Goal: Information Seeking & Learning: Learn about a topic

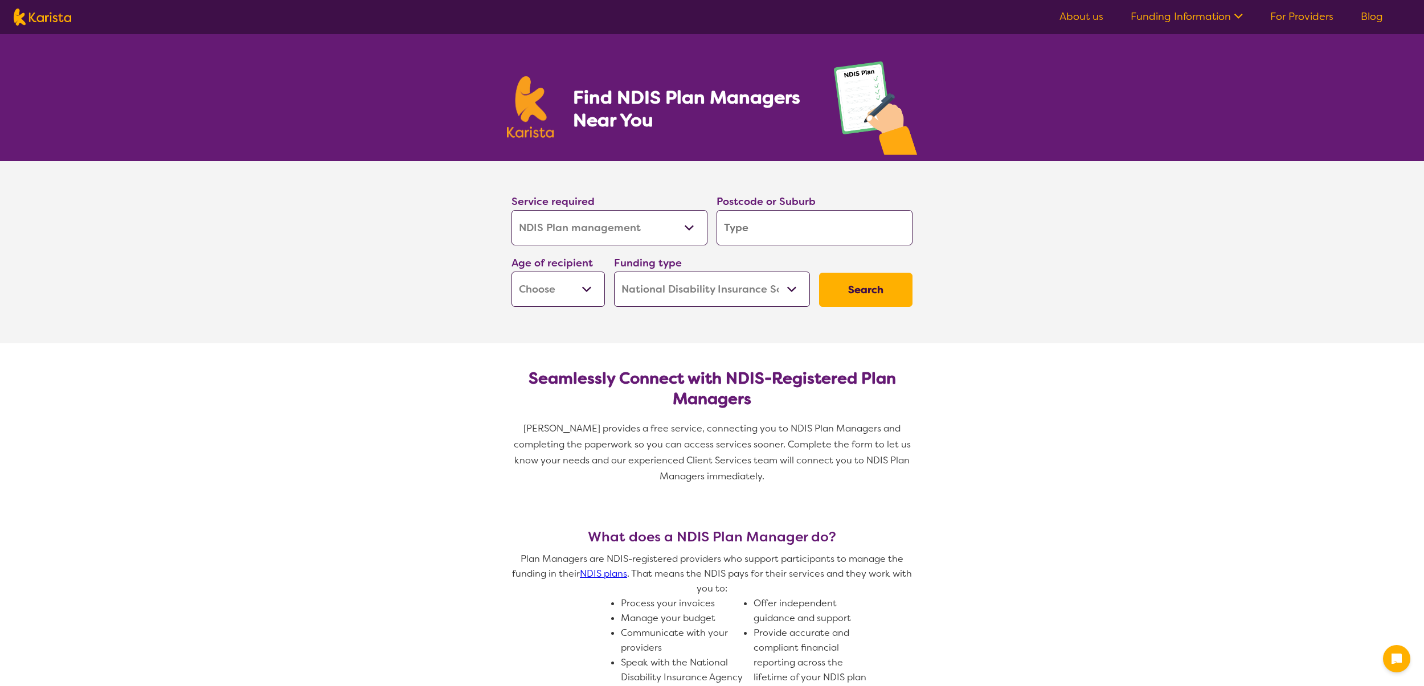
select select "NDIS Plan management"
select select "NDIS"
select select "NDIS Plan management"
select select "NDIS"
select select "NDIS Plan management"
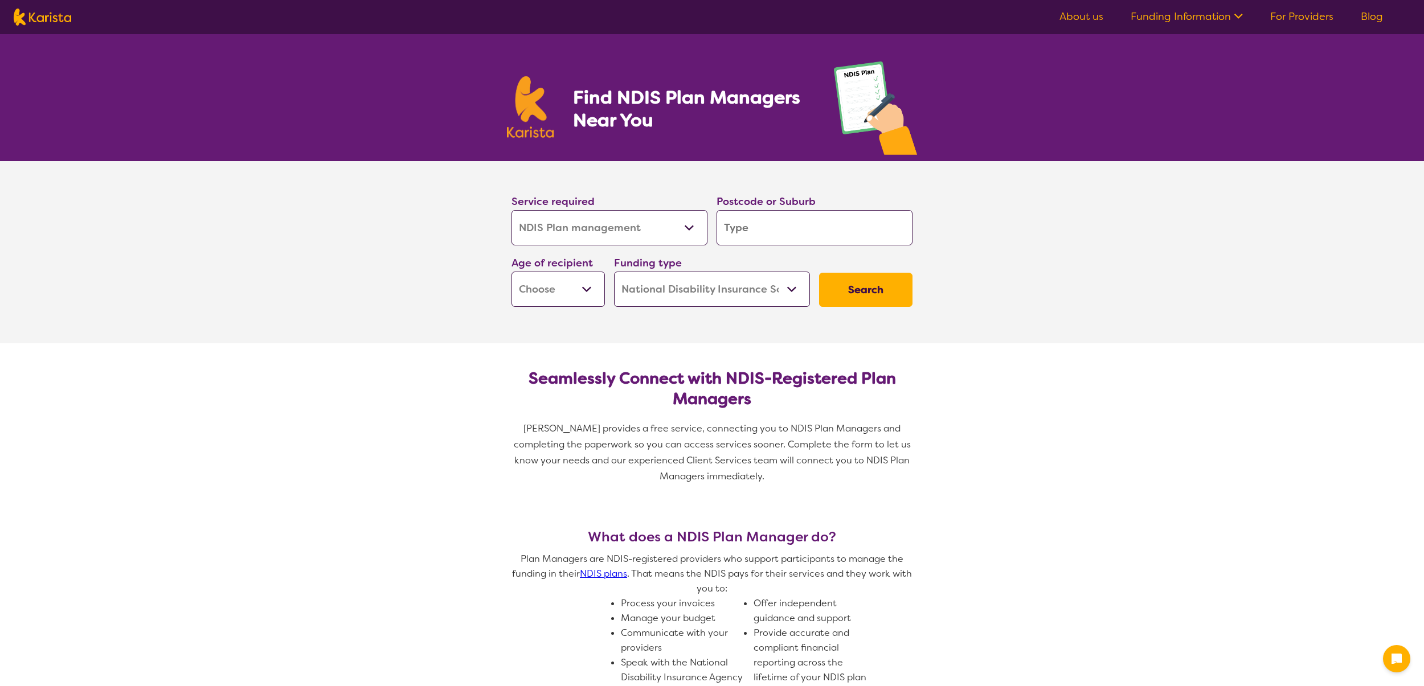
select select "NDIS"
select select "NDIS Plan management"
select select "NDIS"
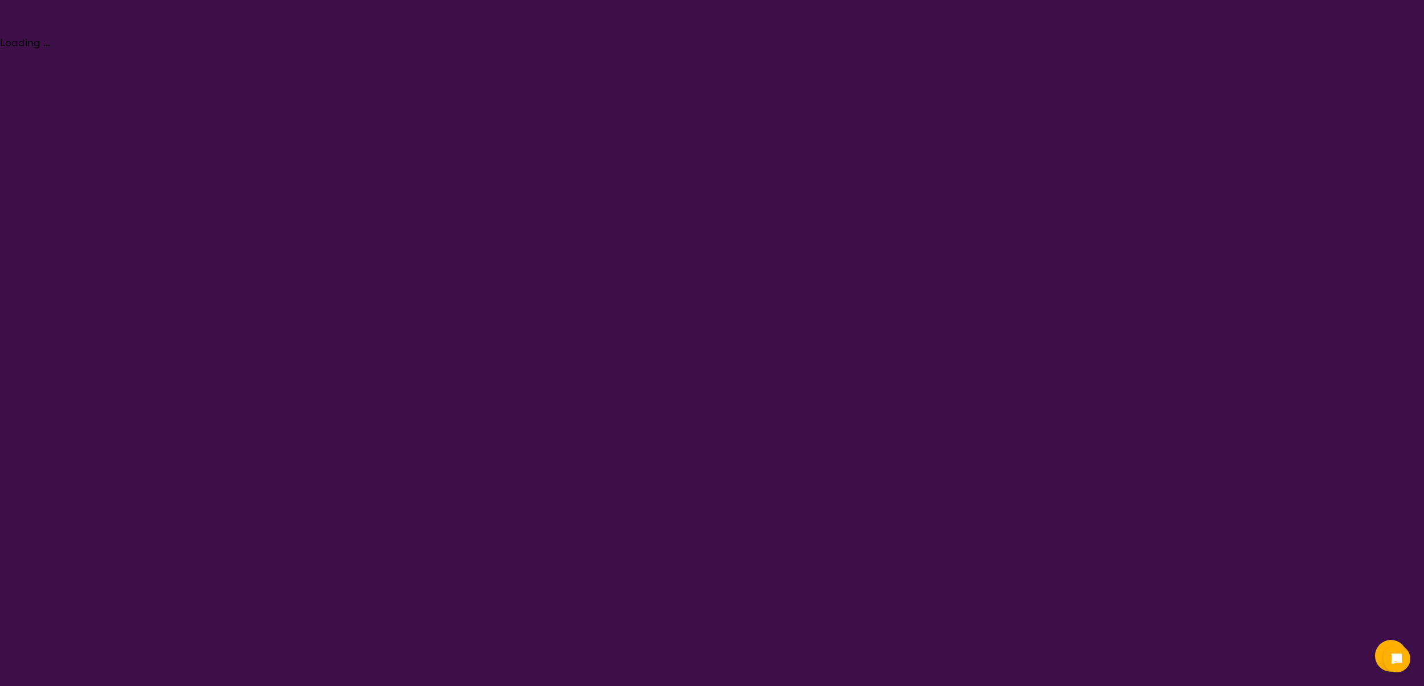
select select "NDIS Plan management"
select select "NDIS"
select select "NDIS Plan management"
select select "NDIS"
